Goal: Navigation & Orientation: Find specific page/section

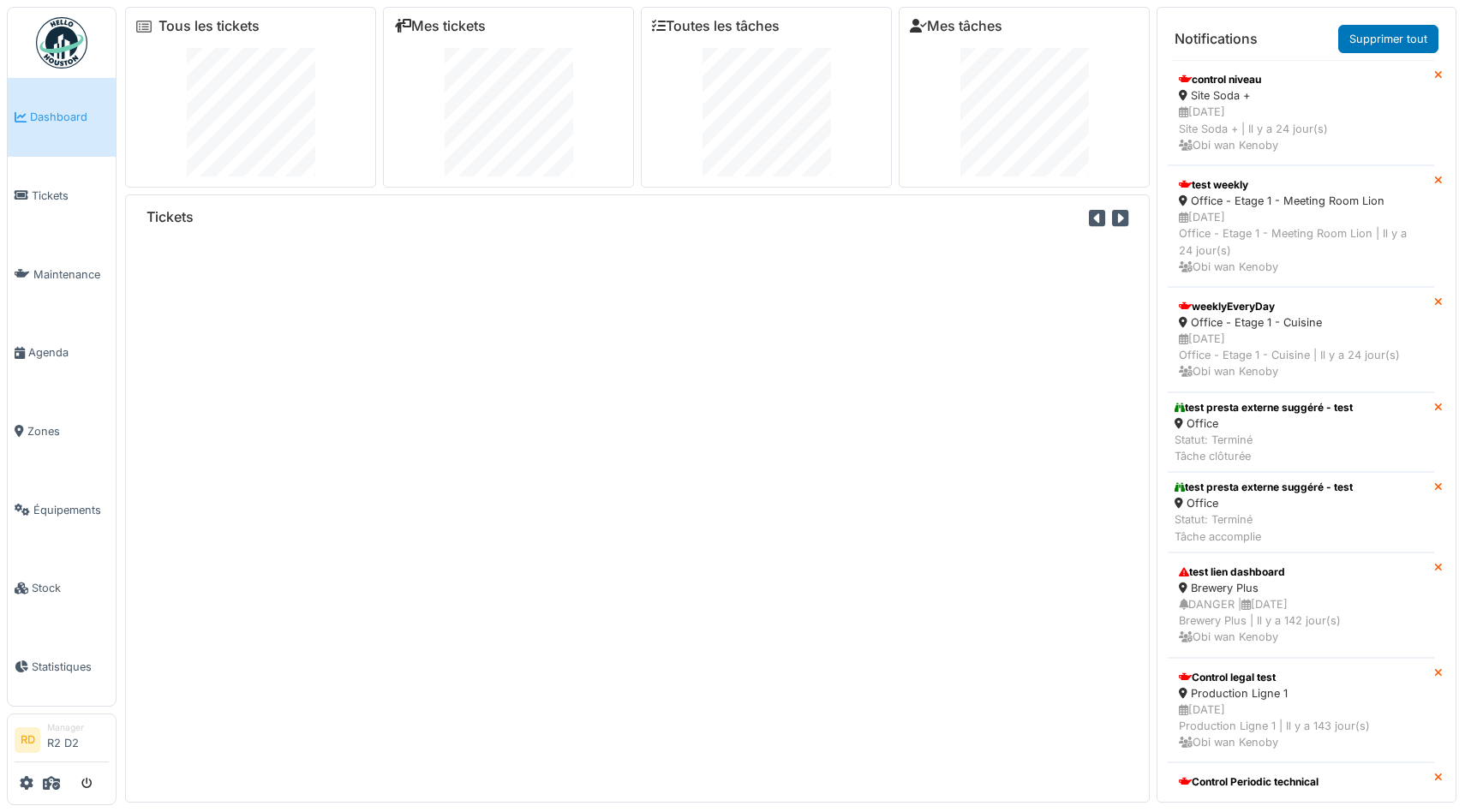
click at [52, 785] on icon at bounding box center [52, 783] width 17 height 14
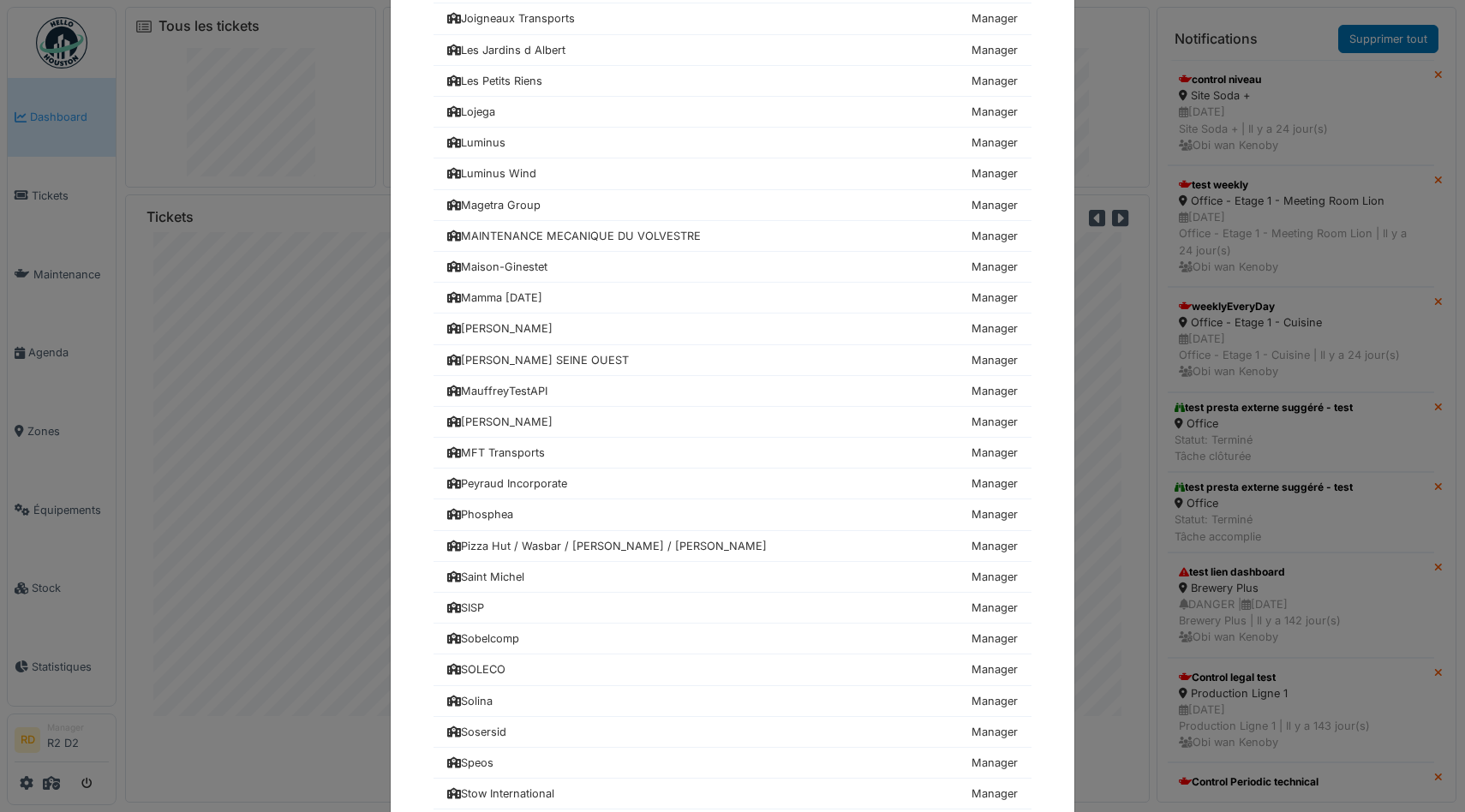
scroll to position [1390, 0]
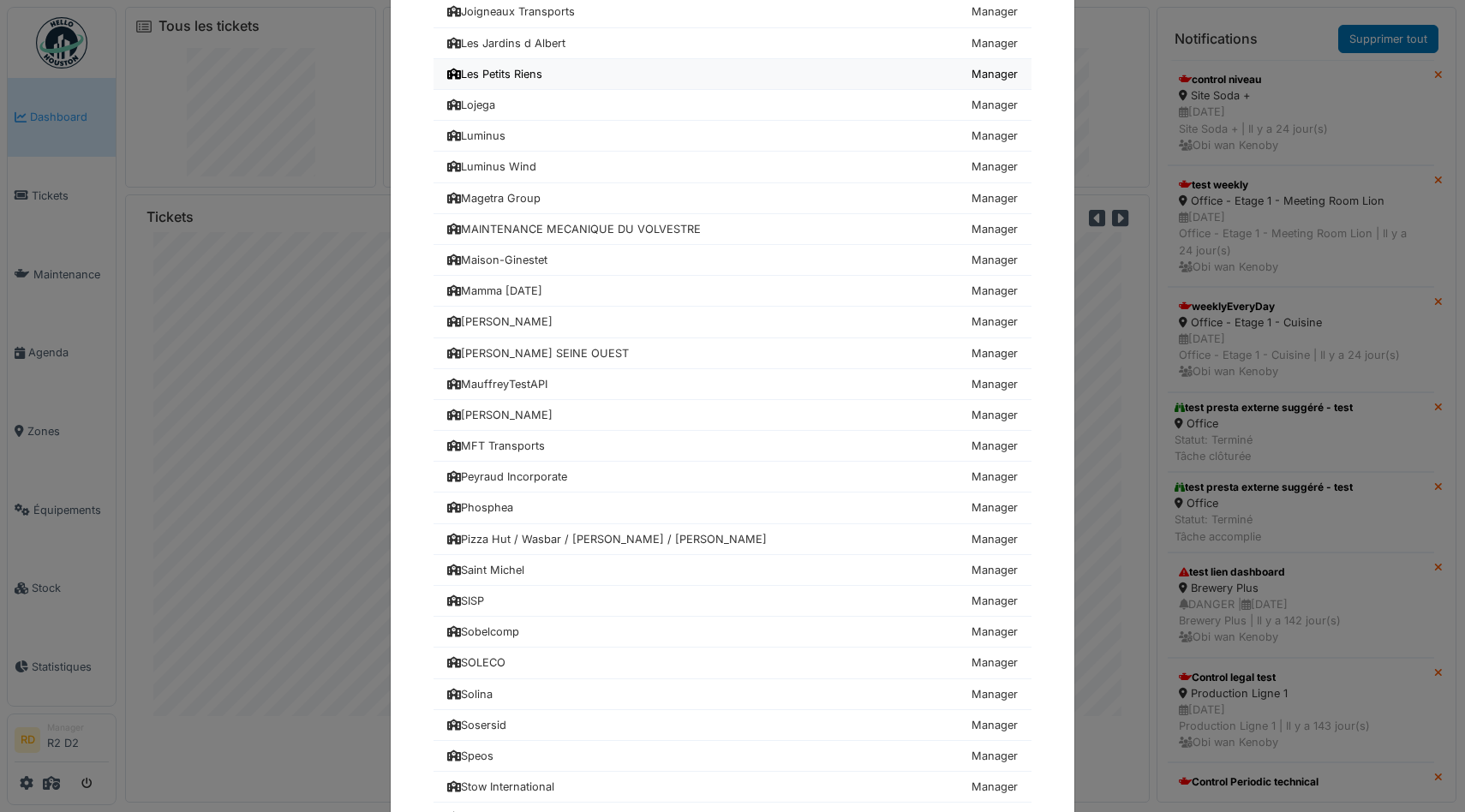
click at [500, 74] on div "Les Petits Riens" at bounding box center [494, 74] width 95 height 17
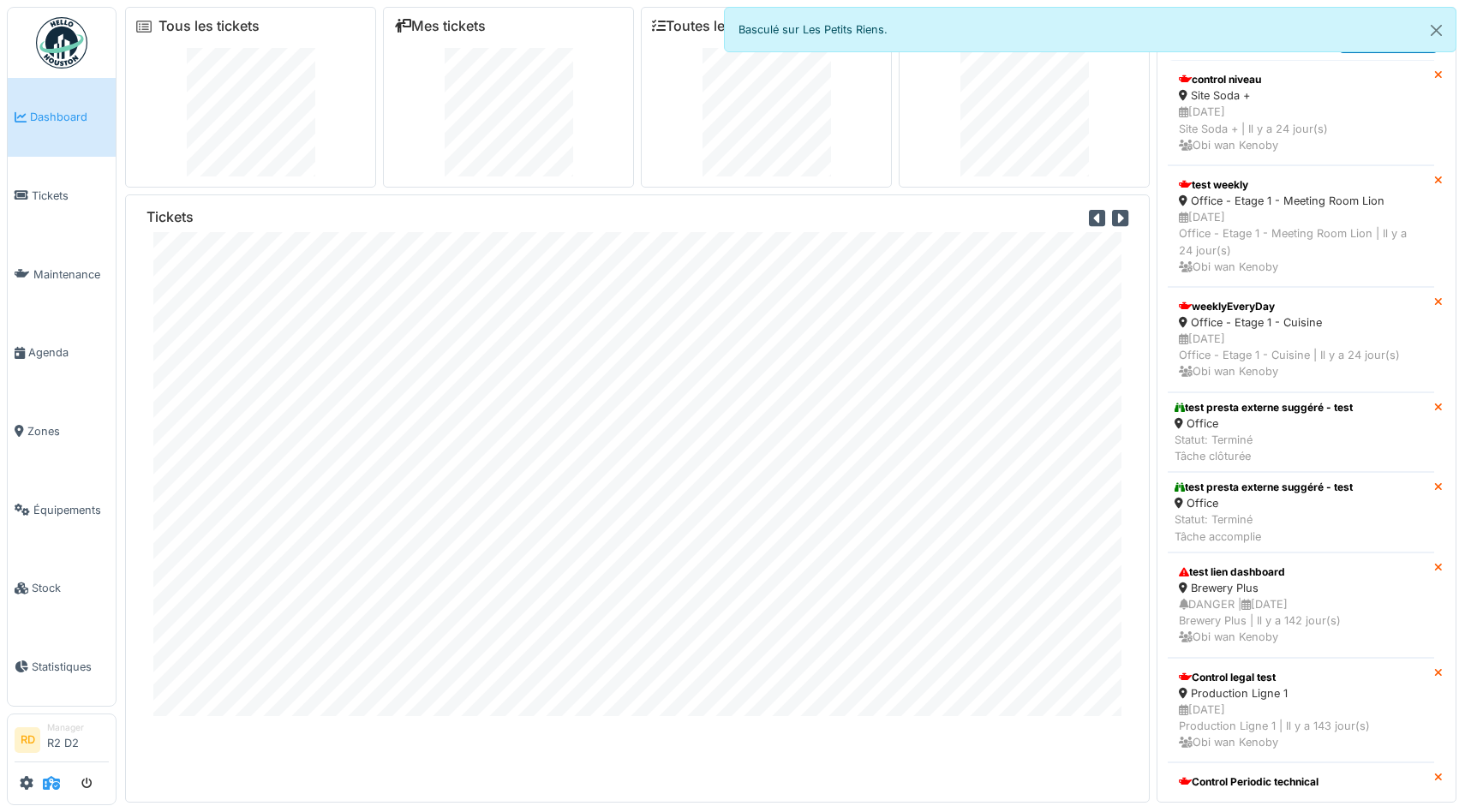
click at [52, 782] on icon at bounding box center [52, 783] width 17 height 14
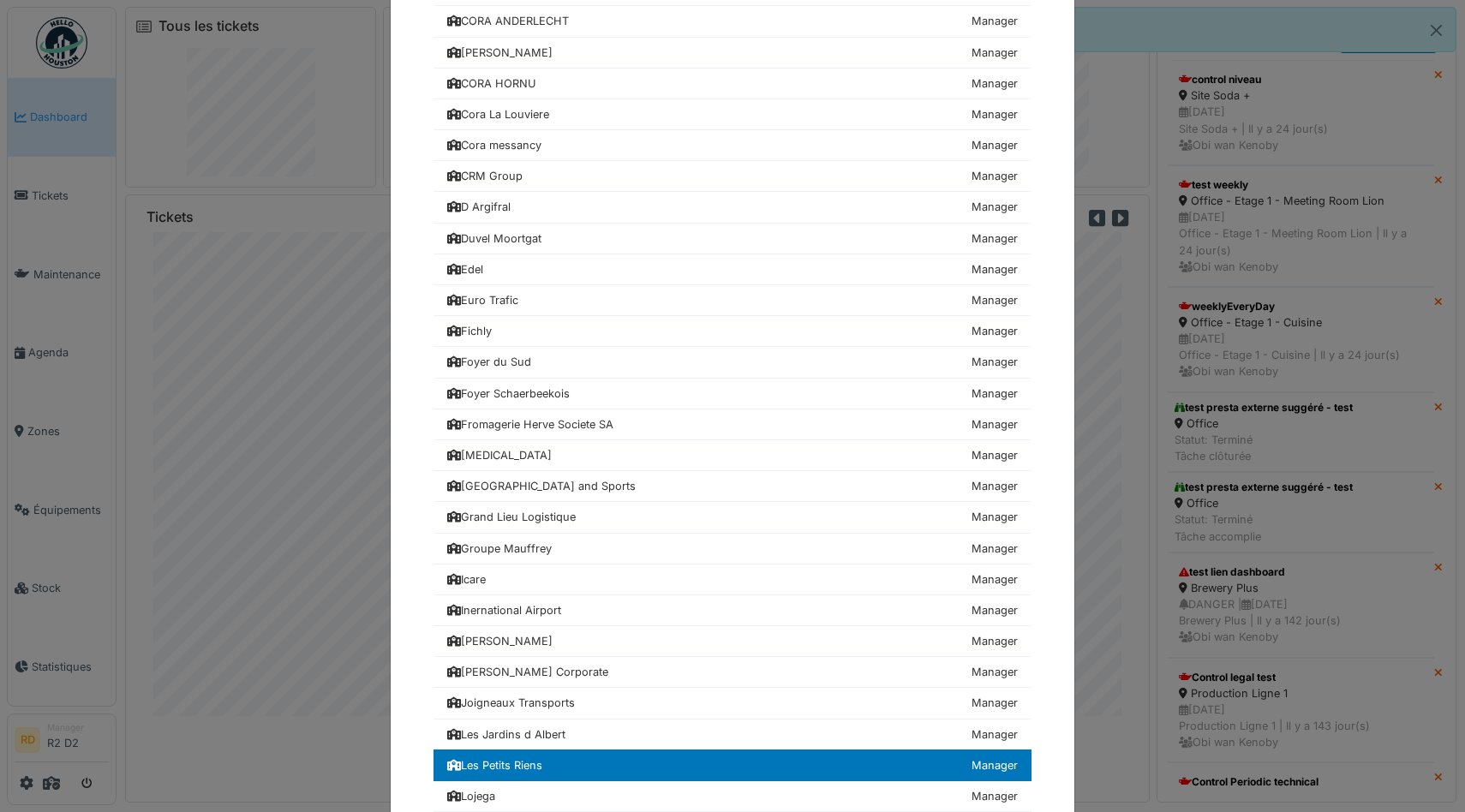
scroll to position [700, 0]
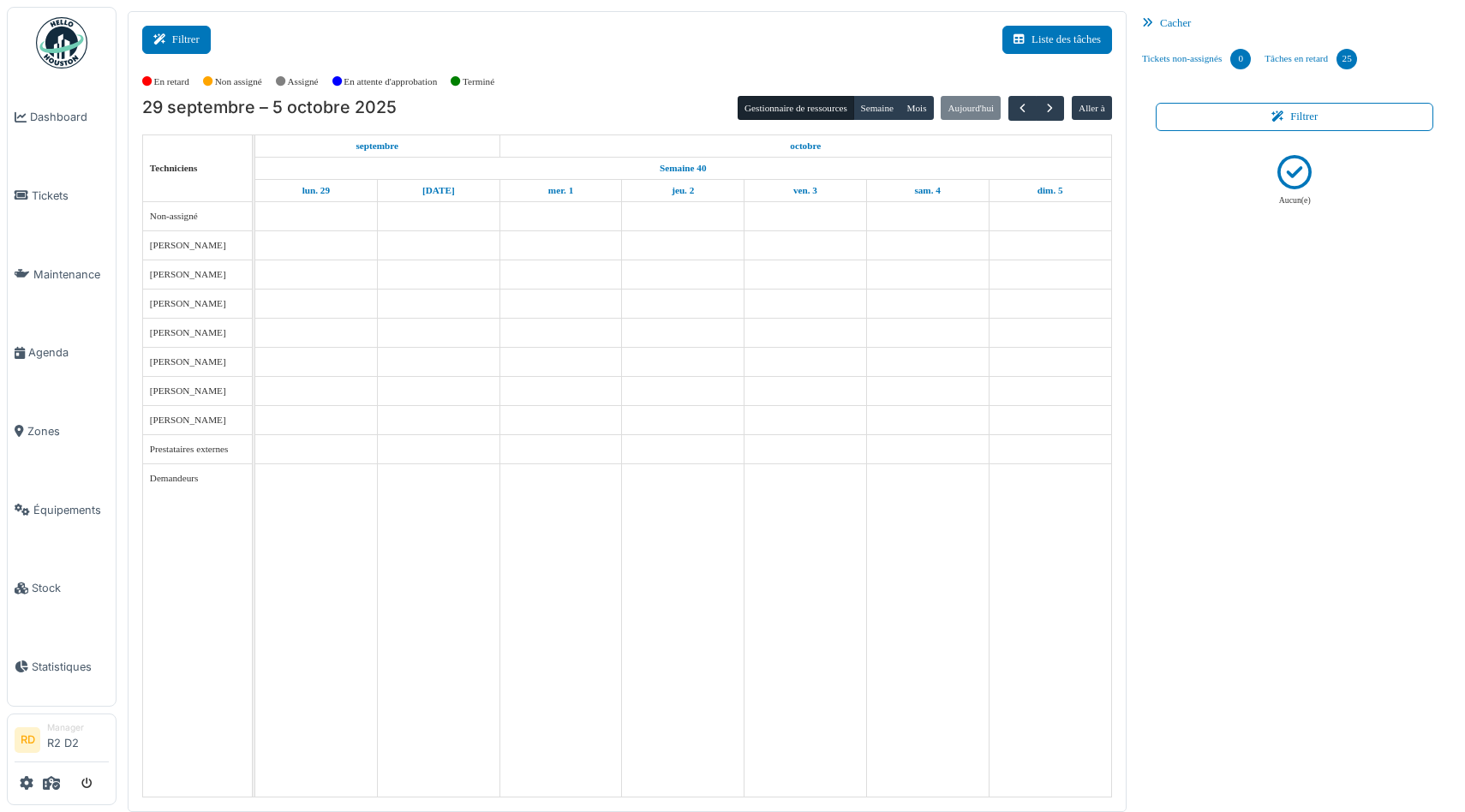
click at [168, 38] on icon at bounding box center [163, 39] width 19 height 11
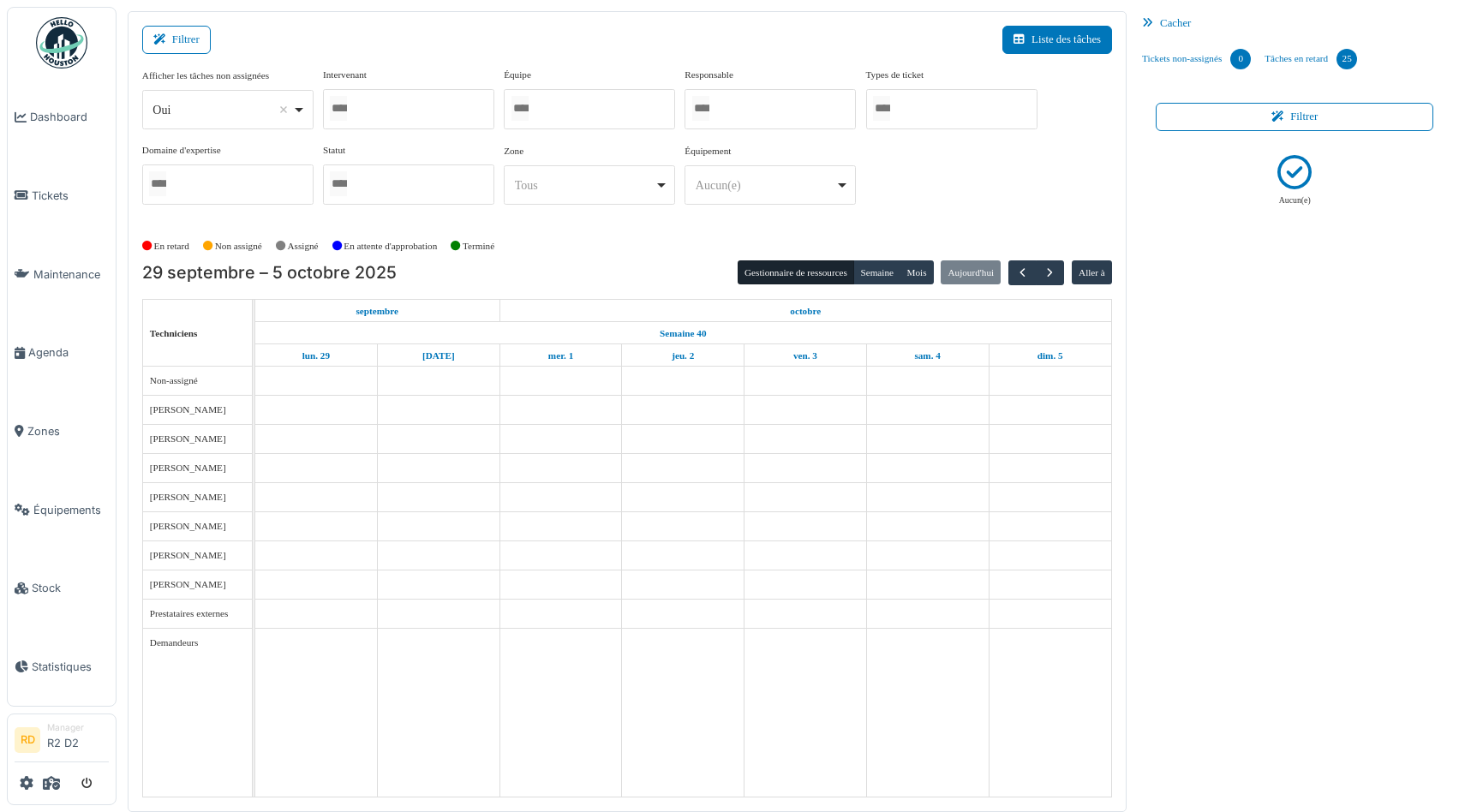
click at [240, 183] on div at bounding box center [228, 184] width 171 height 40
click at [359, 45] on div "Filtrer Liste des tâches" at bounding box center [627, 46] width 970 height 42
click at [323, 35] on div "Filtrer Liste des tâches" at bounding box center [627, 46] width 970 height 42
click at [430, 118] on div at bounding box center [409, 109] width 171 height 40
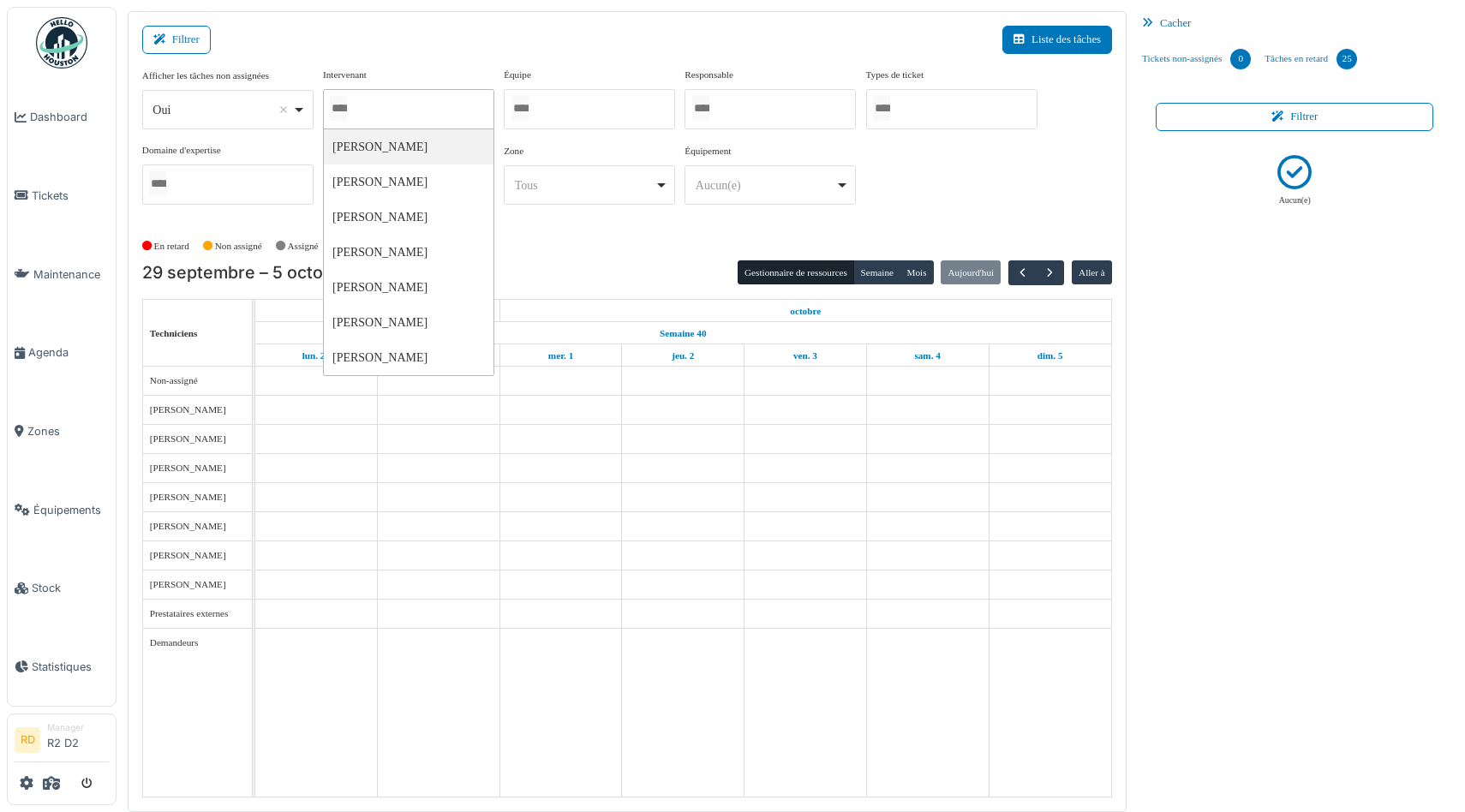
click at [643, 105] on div at bounding box center [589, 109] width 171 height 40
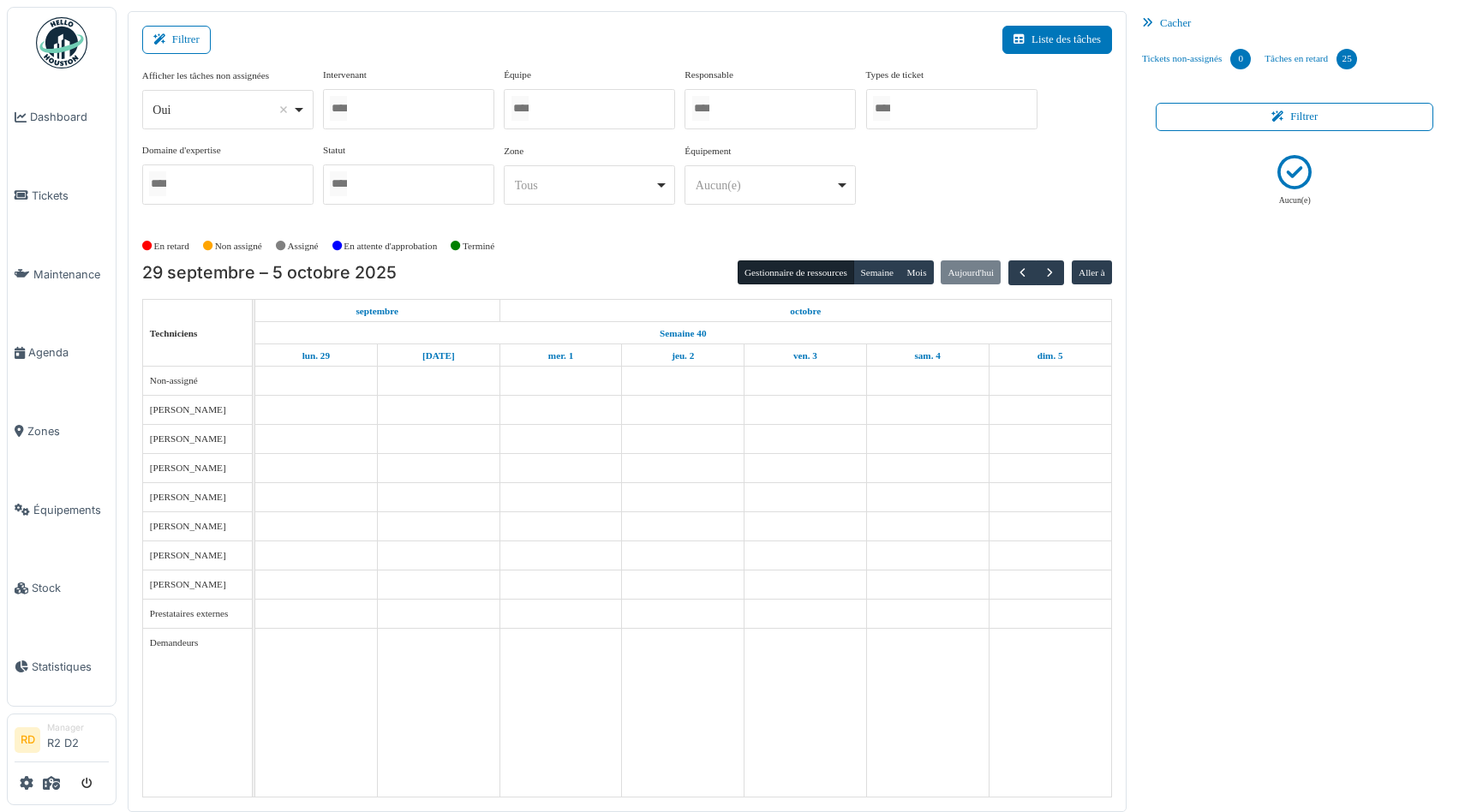
click at [576, 57] on div "Filtrer Liste des tâches" at bounding box center [627, 46] width 970 height 42
click at [44, 199] on span "Tickets" at bounding box center [70, 196] width 77 height 17
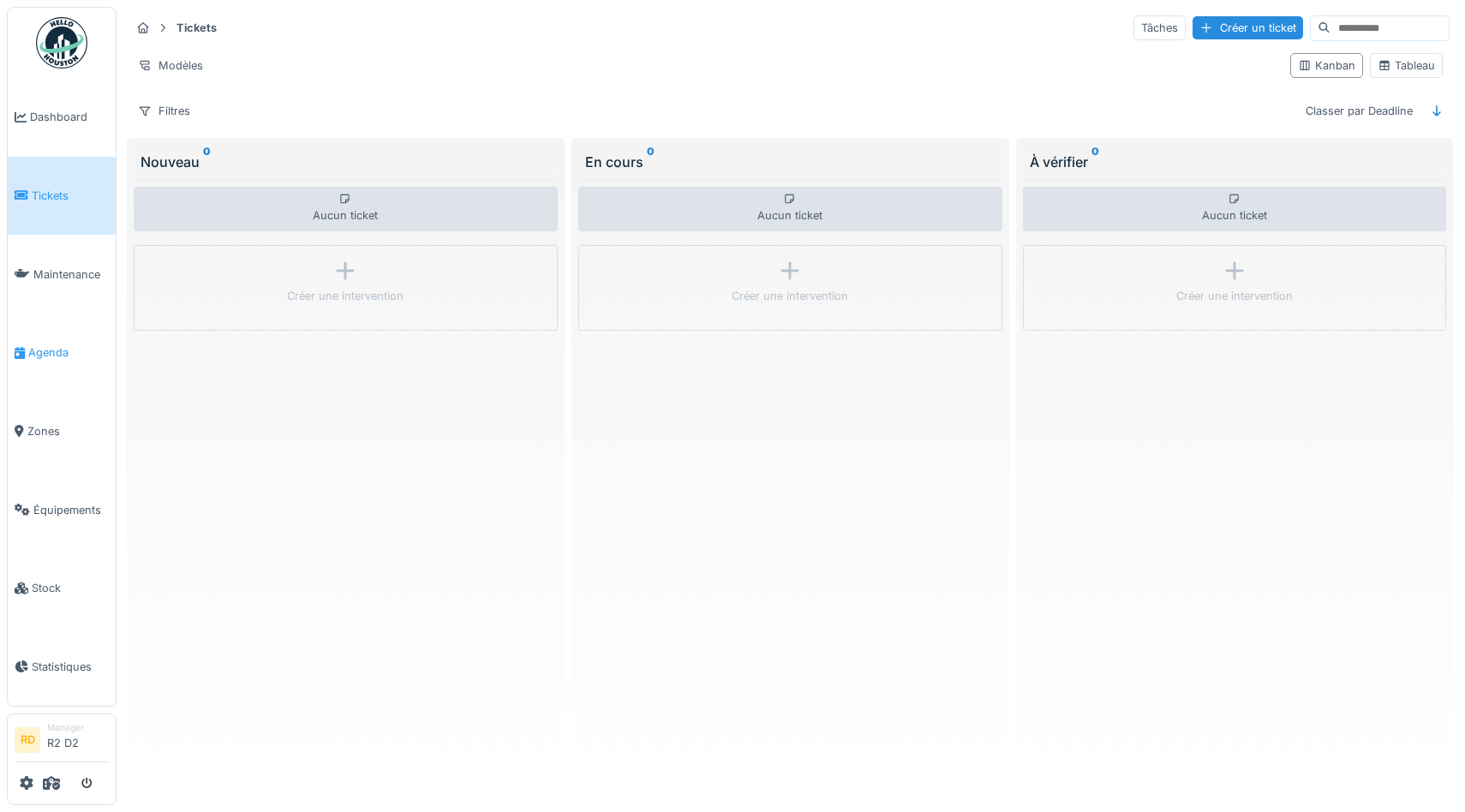
click at [61, 349] on span "Agenda" at bounding box center [68, 352] width 80 height 17
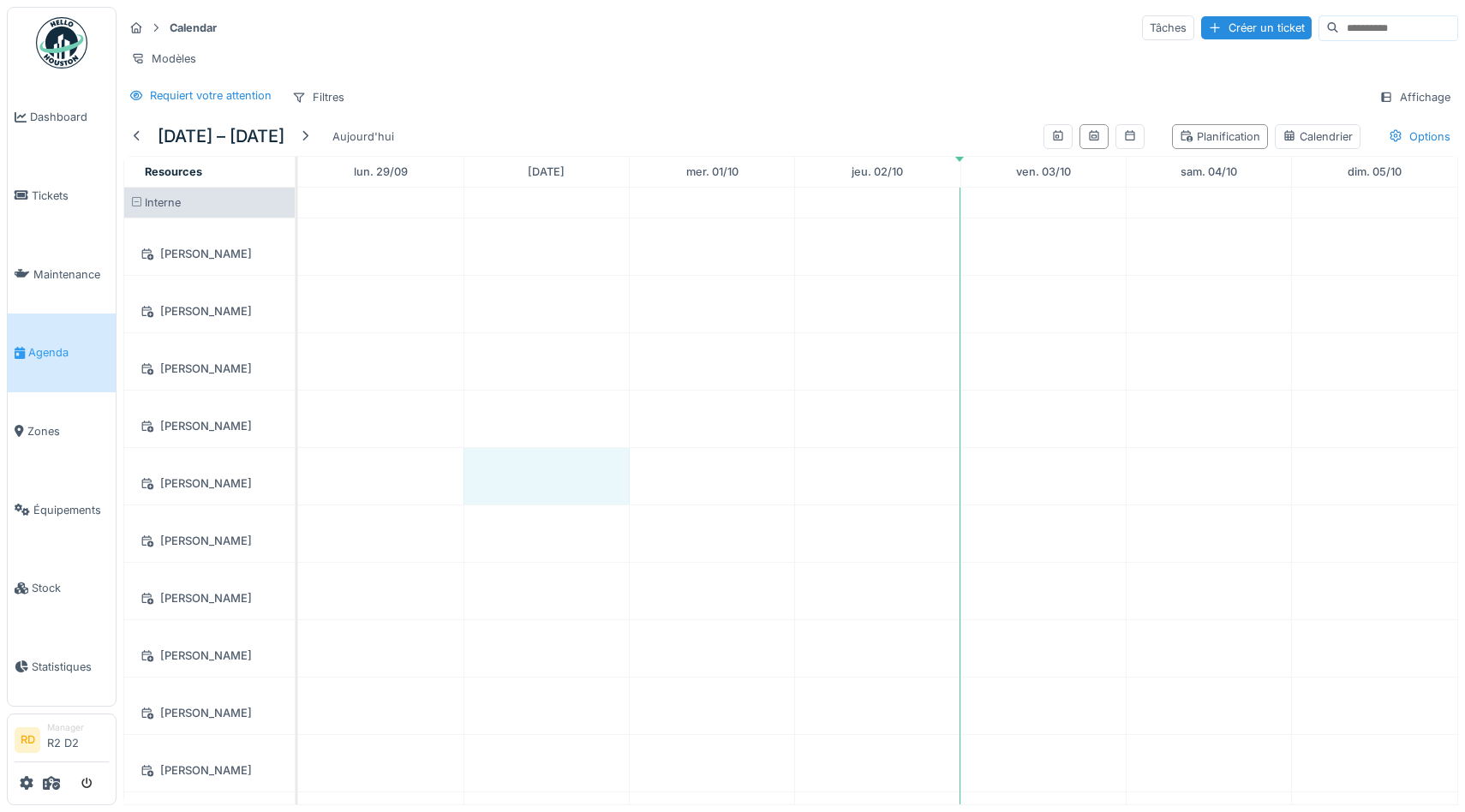
click at [532, 357] on td at bounding box center [546, 518] width 165 height 661
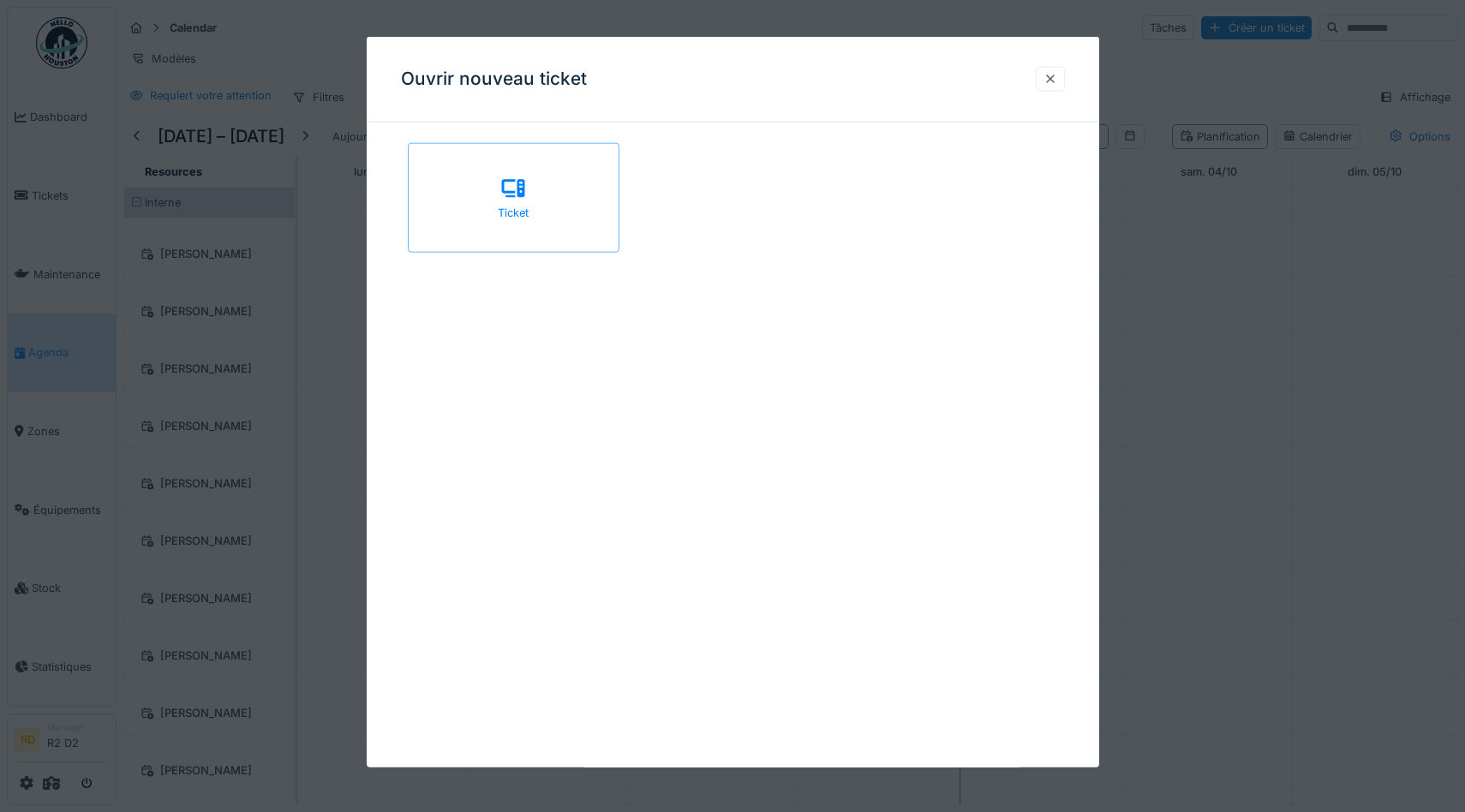
click at [1049, 77] on div at bounding box center [1050, 79] width 14 height 17
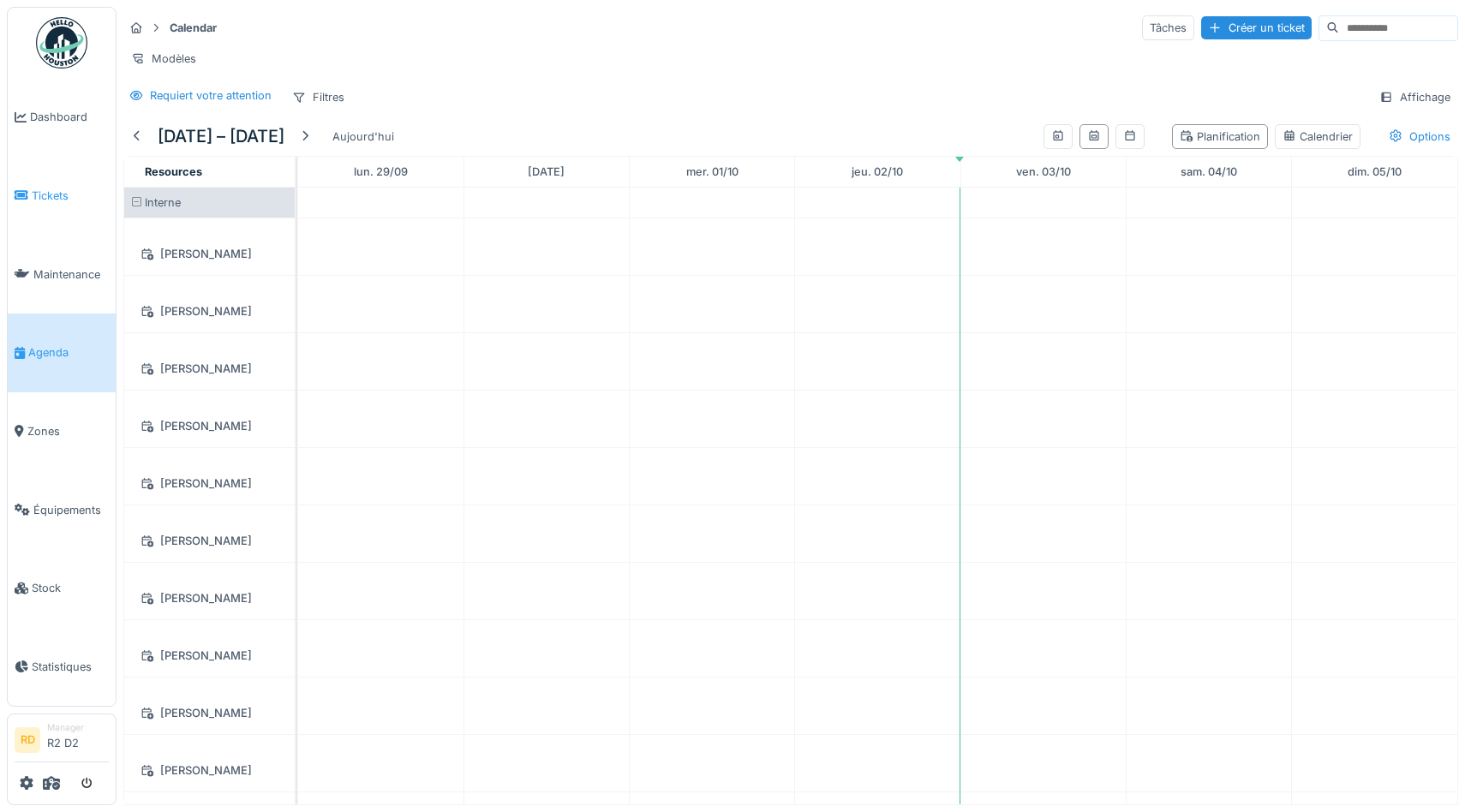
click at [38, 186] on link "Tickets" at bounding box center [62, 196] width 108 height 79
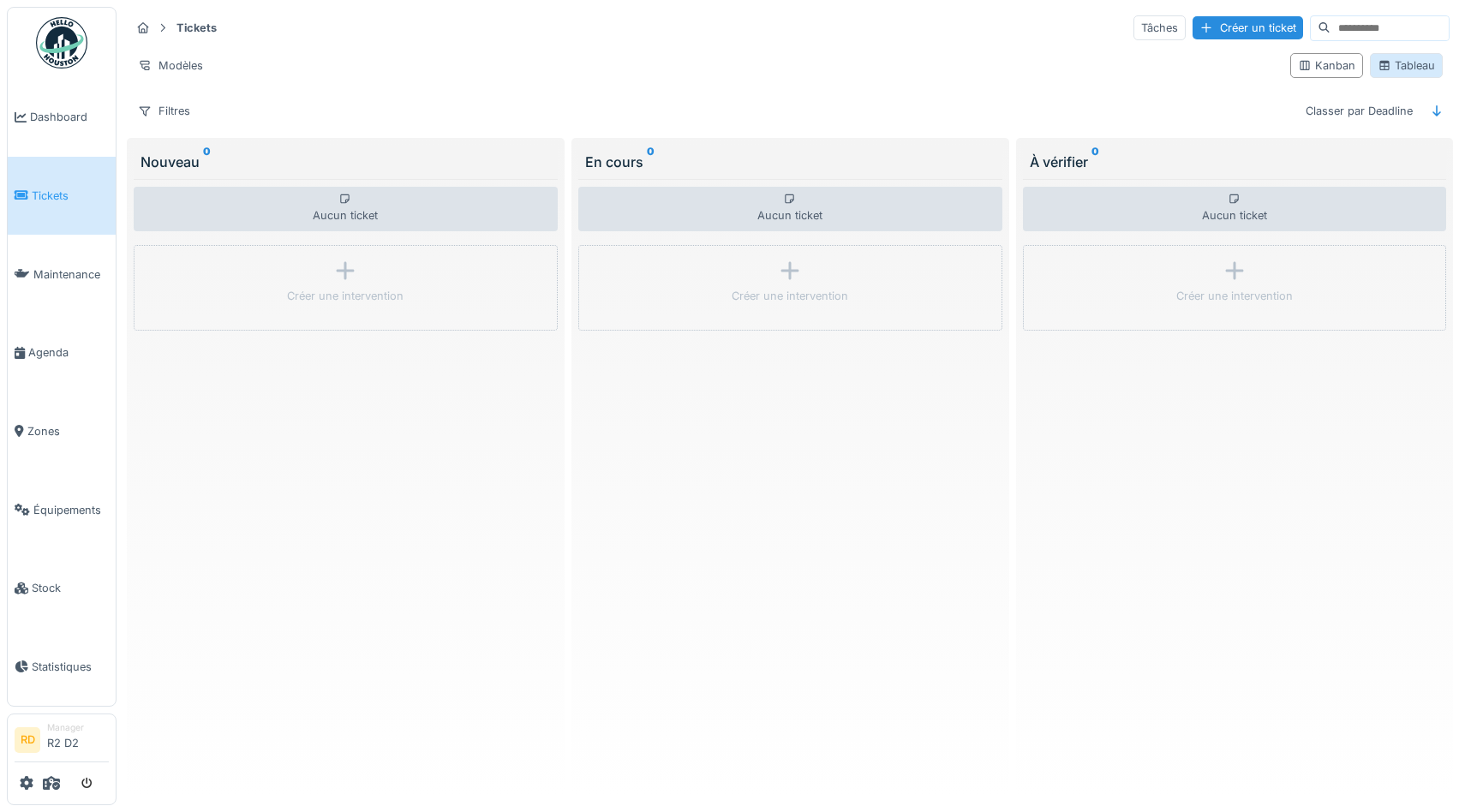
click at [1399, 72] on div "Tableau" at bounding box center [1407, 65] width 58 height 17
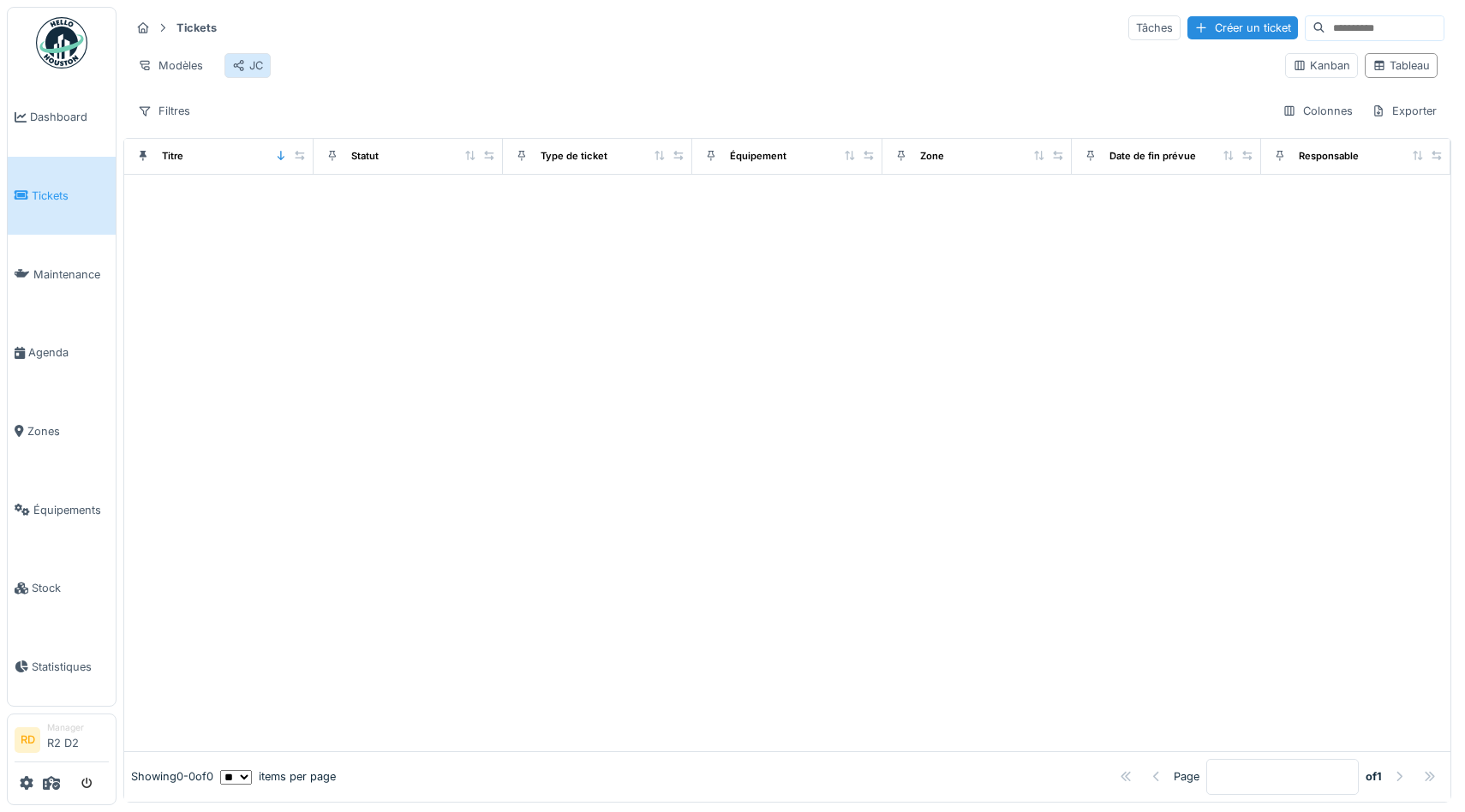
click at [257, 61] on div "JC" at bounding box center [247, 65] width 31 height 17
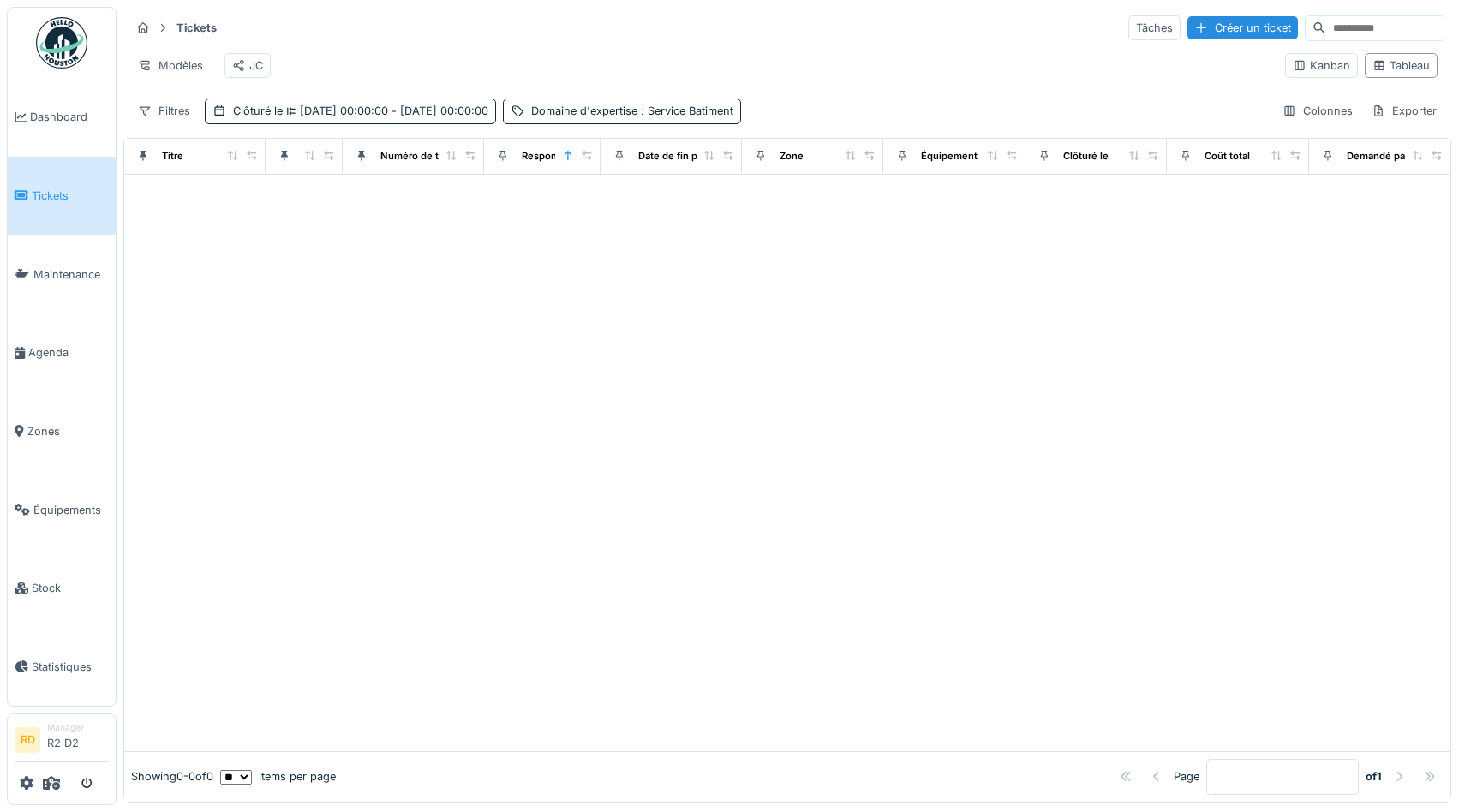
click at [331, 51] on div "Modèles JC" at bounding box center [700, 65] width 1141 height 38
click at [40, 339] on link "Agenda" at bounding box center [62, 353] width 108 height 79
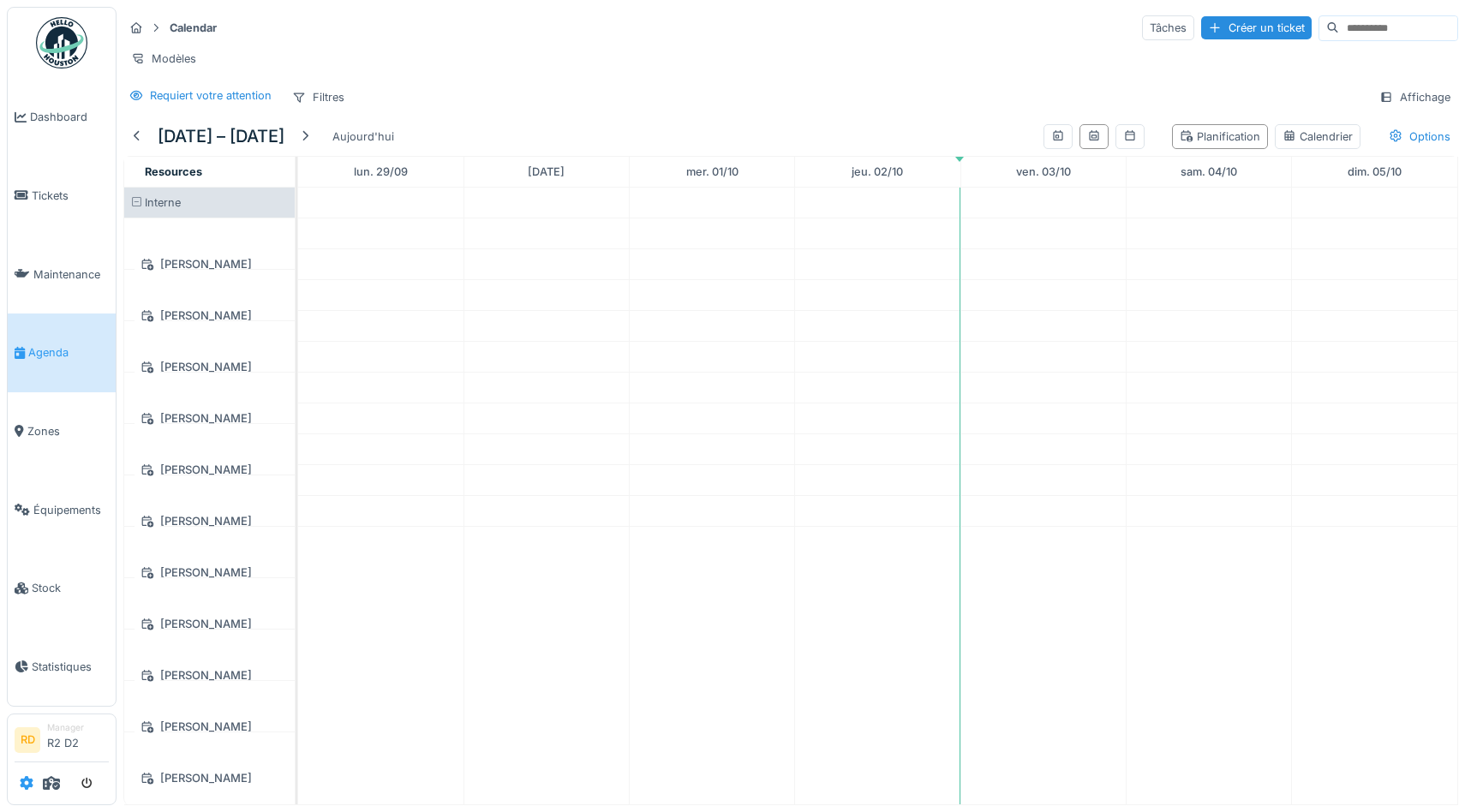
click at [20, 784] on icon at bounding box center [27, 783] width 14 height 14
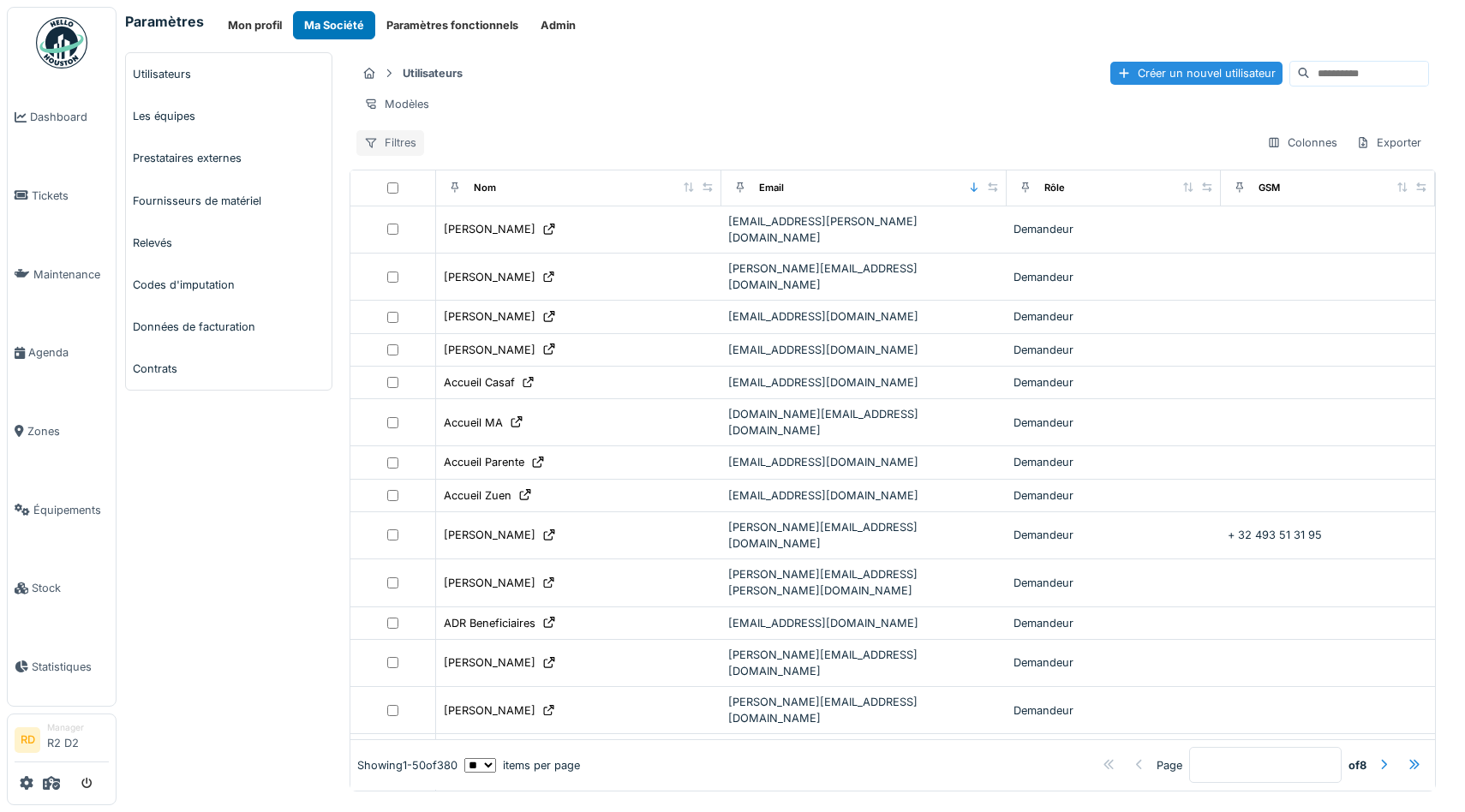
click at [398, 142] on div "Filtres" at bounding box center [390, 142] width 68 height 24
click at [52, 787] on icon at bounding box center [52, 783] width 17 height 14
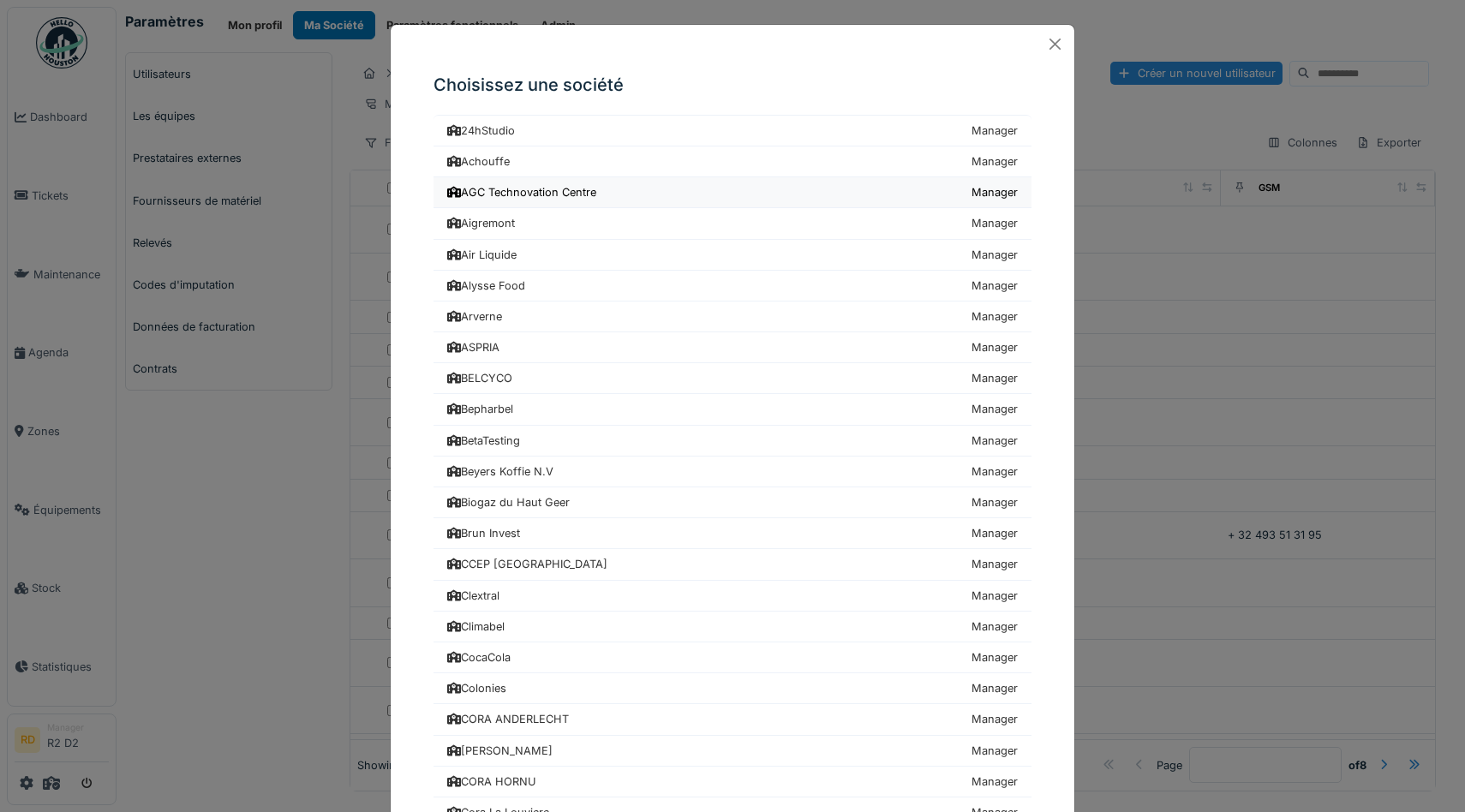
click at [519, 186] on div "AGC Technovation Centre" at bounding box center [521, 192] width 149 height 17
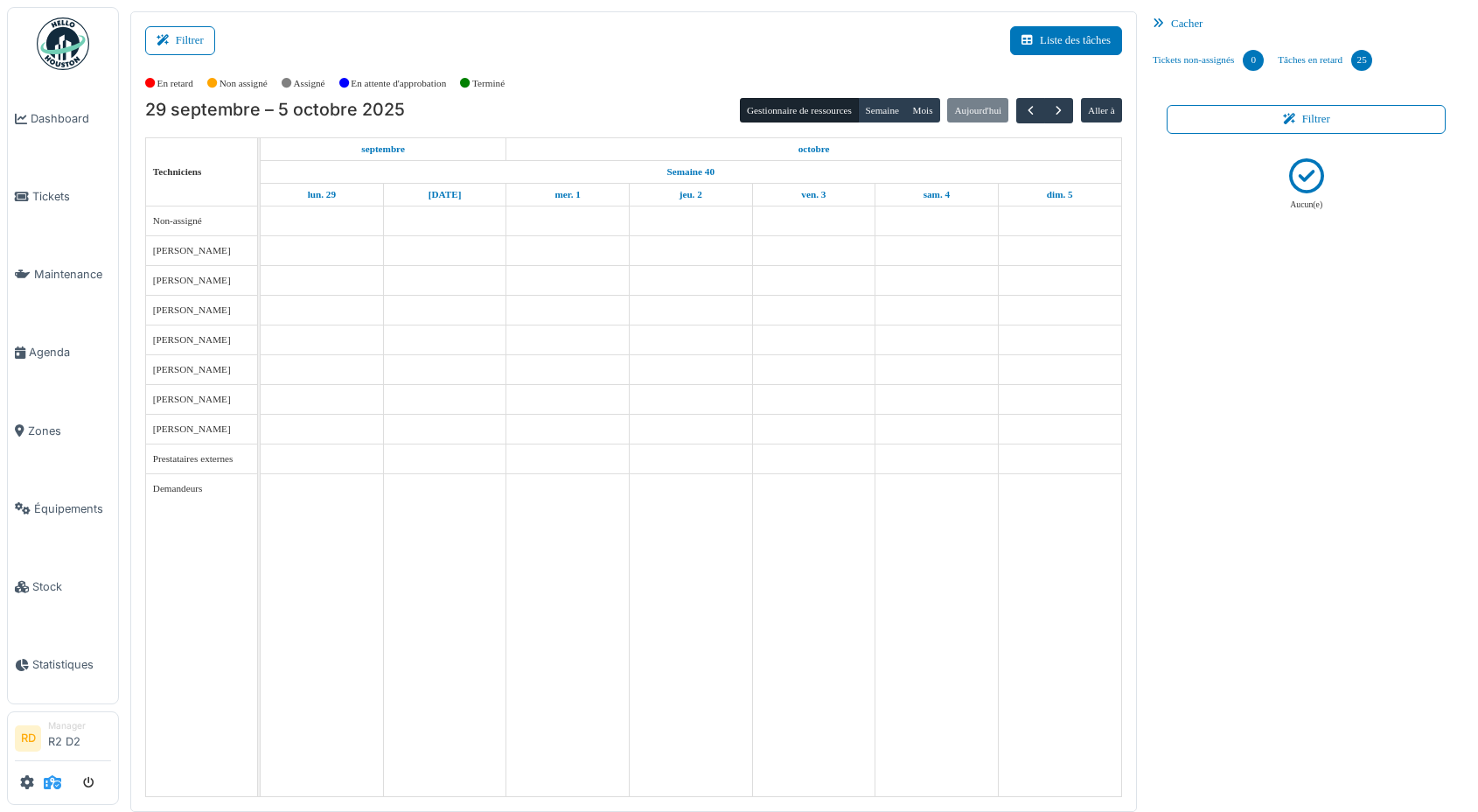
click at [50, 784] on icon at bounding box center [53, 782] width 18 height 14
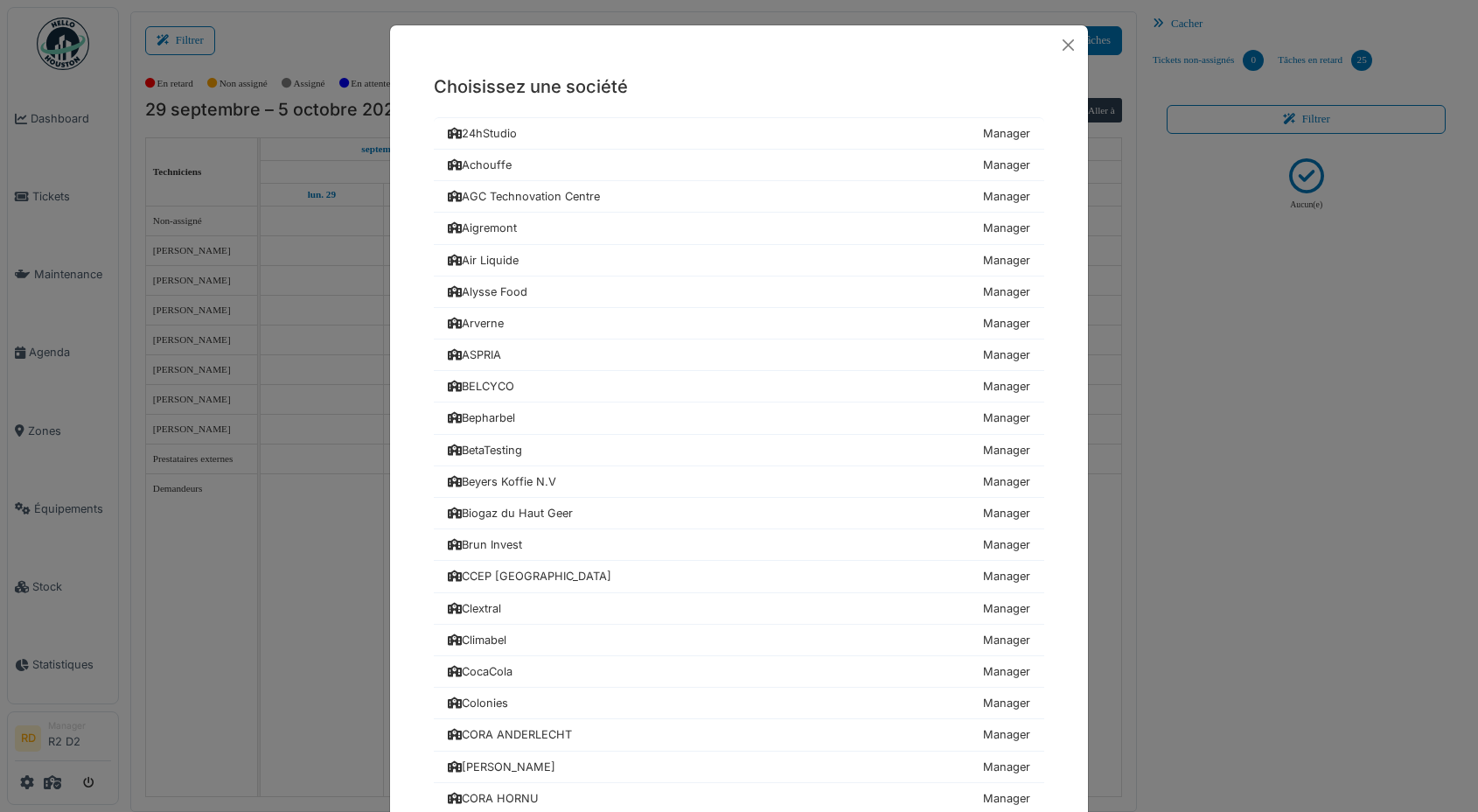
click at [52, 112] on div "Choisissez une société 24hStudio Manager Achouffe Manager [GEOGRAPHIC_DATA] Man…" at bounding box center [739, 406] width 1478 height 812
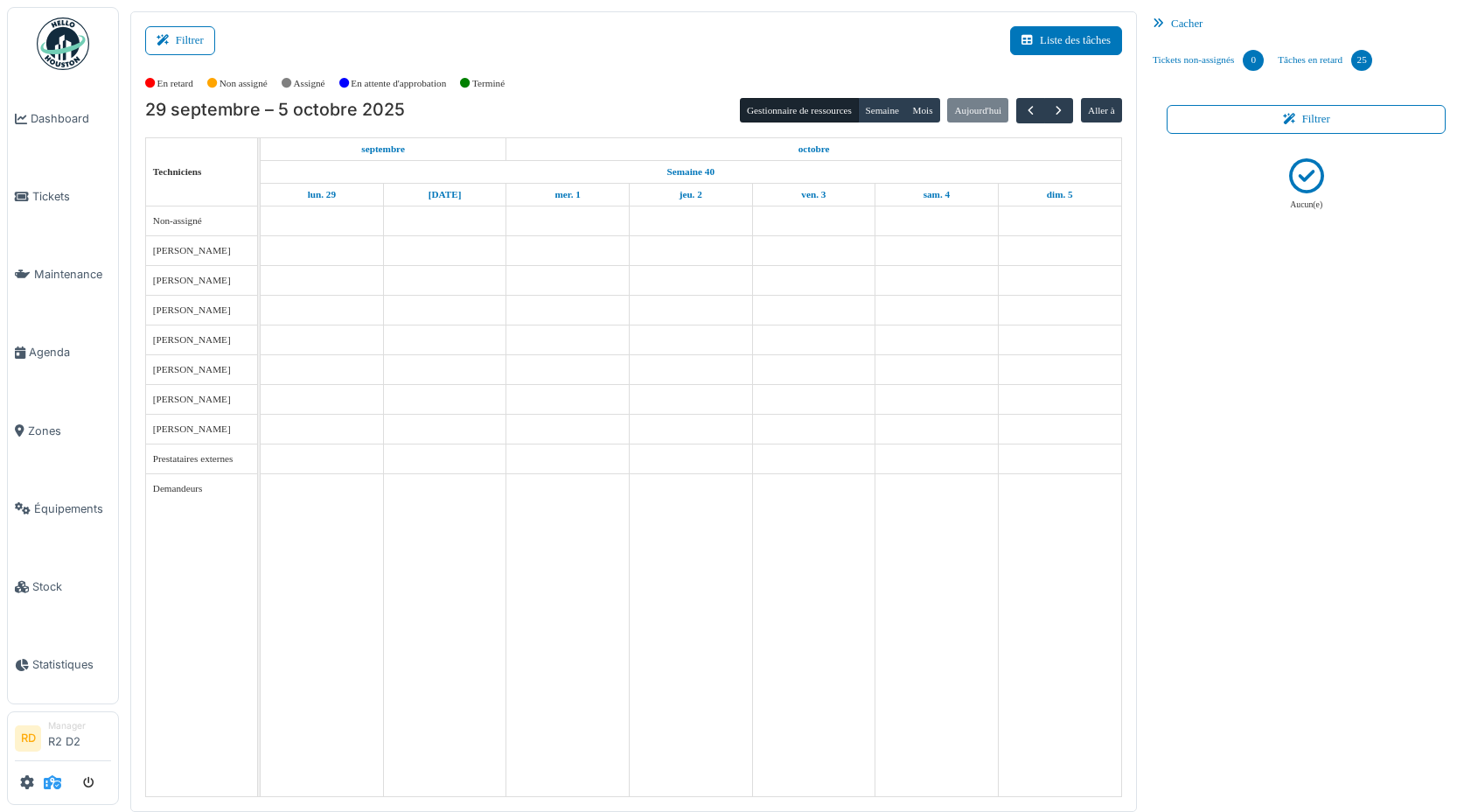
click at [50, 777] on icon at bounding box center [53, 782] width 18 height 14
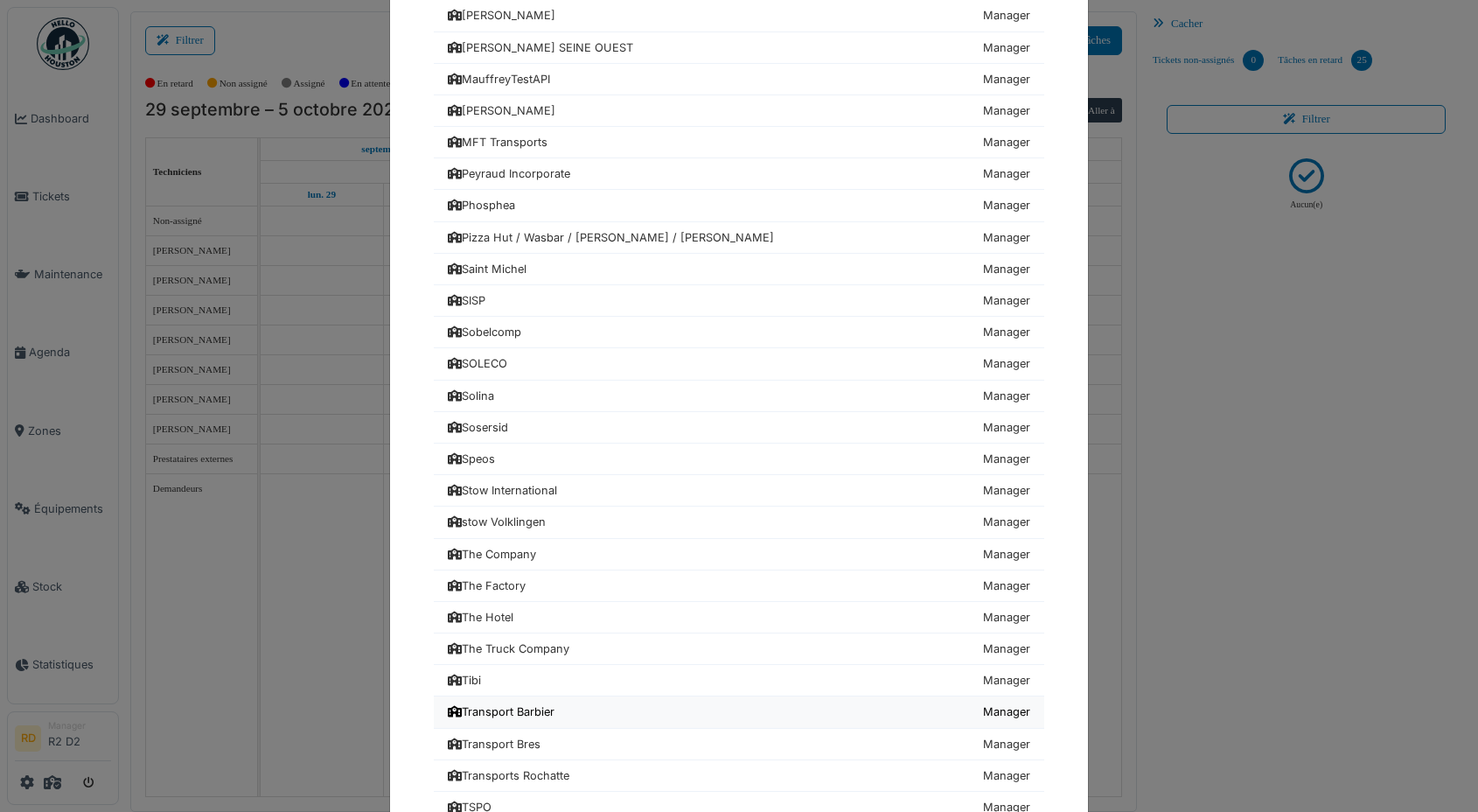
scroll to position [1794, 0]
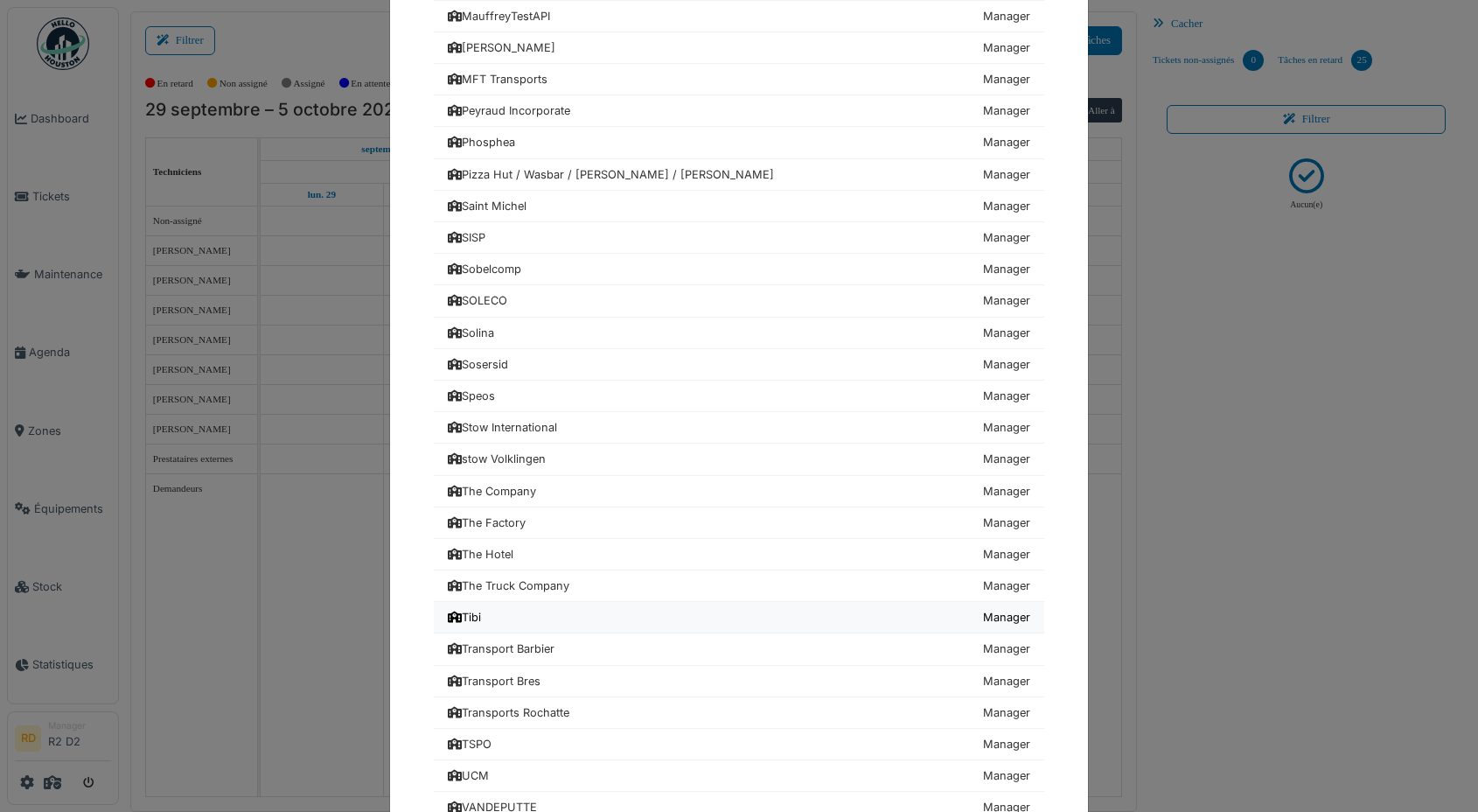
click at [474, 620] on div "Tibi" at bounding box center [464, 617] width 33 height 17
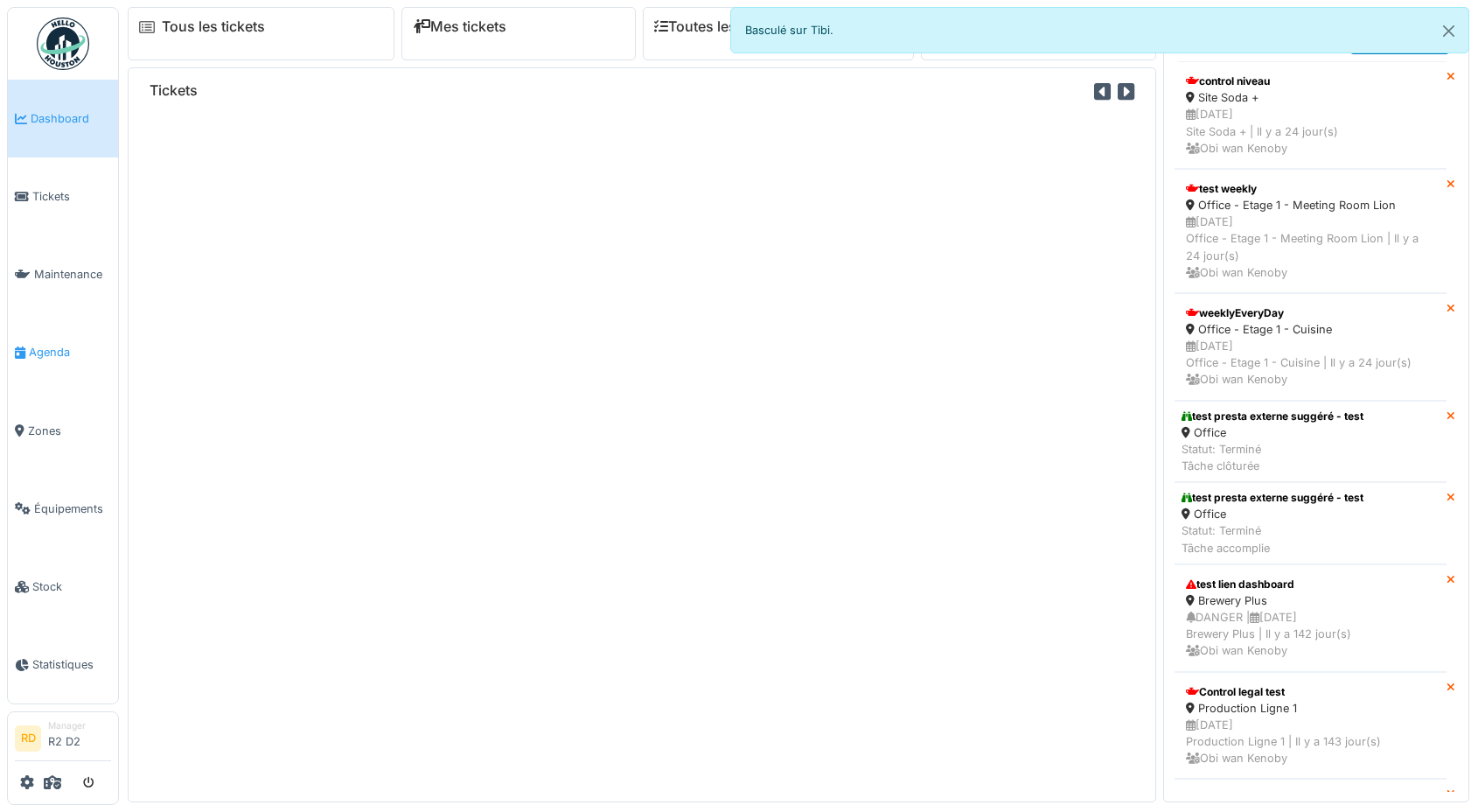
click at [45, 367] on link "Agenda" at bounding box center [63, 351] width 111 height 78
